Goal: Information Seeking & Learning: Learn about a topic

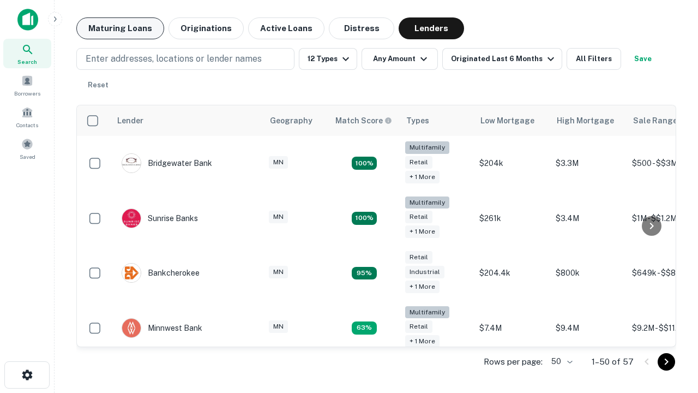
click at [120, 28] on button "Maturing Loans" at bounding box center [120, 28] width 88 height 22
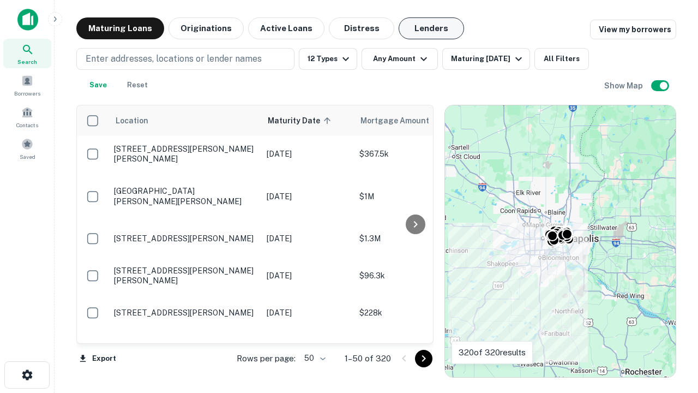
click at [431, 28] on button "Lenders" at bounding box center [431, 28] width 65 height 22
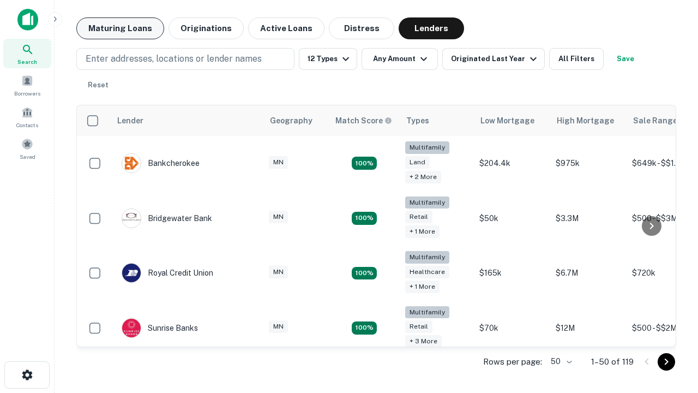
click at [120, 28] on button "Maturing Loans" at bounding box center [120, 28] width 88 height 22
